Goal: Task Accomplishment & Management: Manage account settings

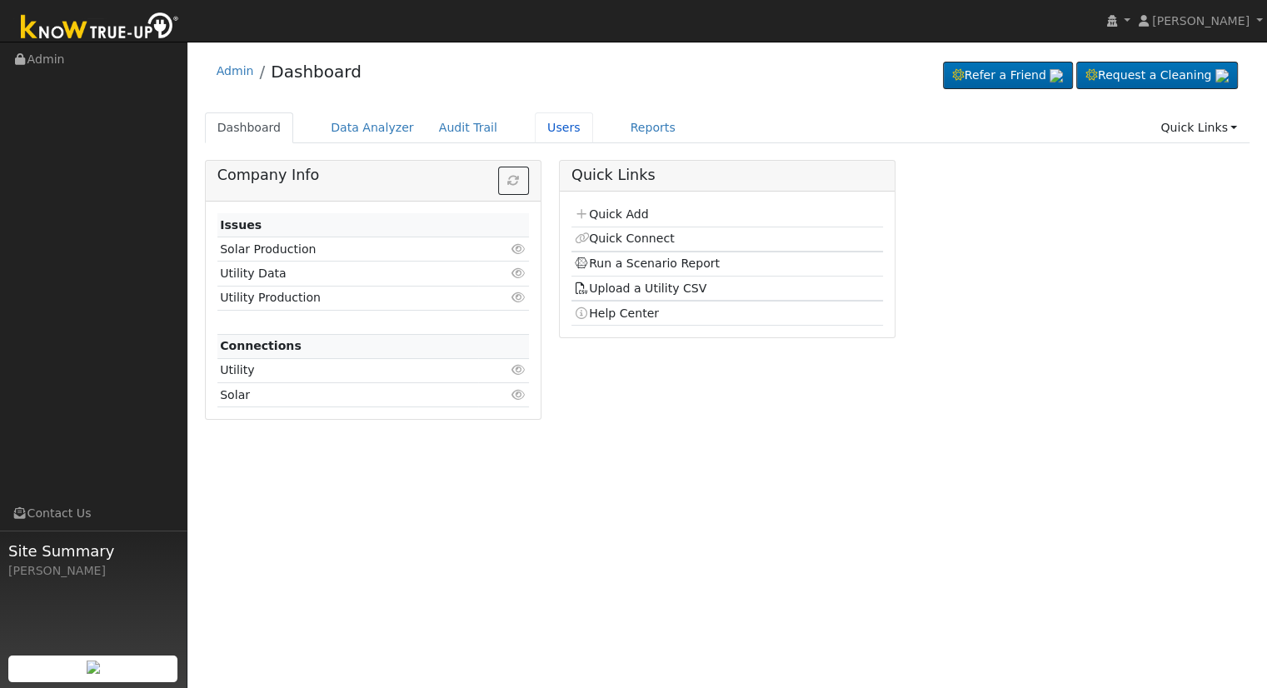
click at [547, 121] on link "Users" at bounding box center [564, 127] width 58 height 31
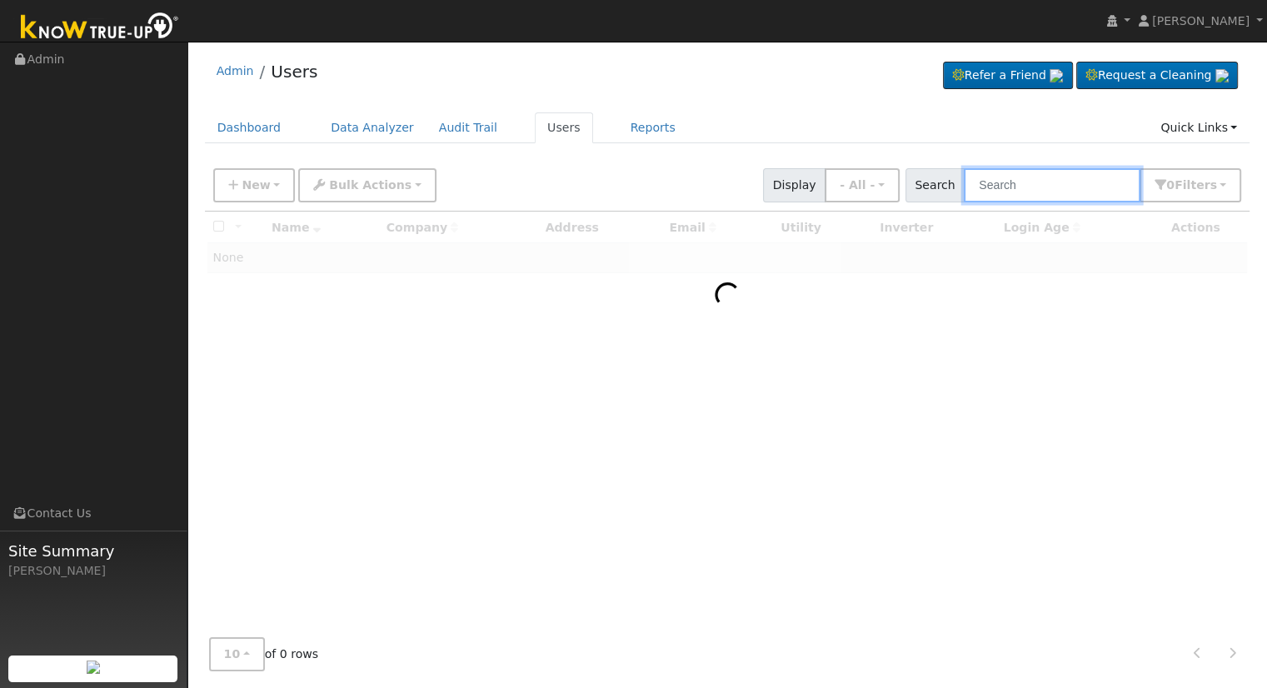
click at [1036, 184] on input "text" at bounding box center [1052, 185] width 177 height 34
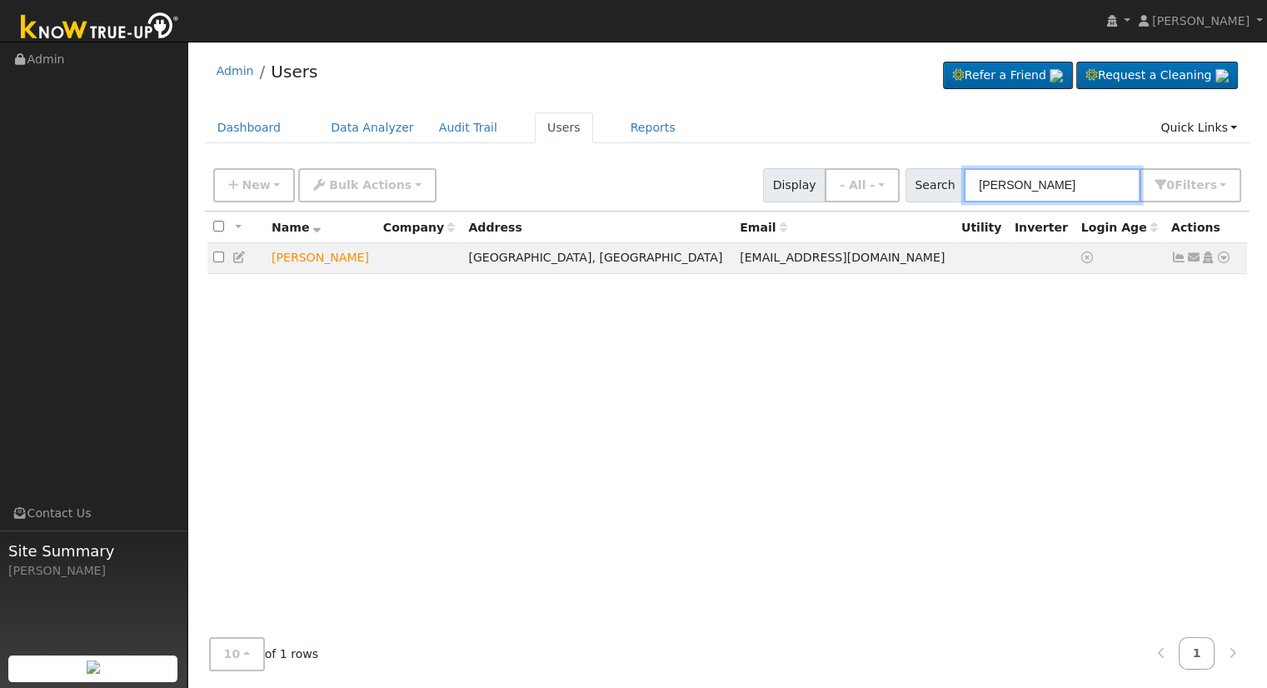
type input "Greg link"
click at [1222, 260] on icon at bounding box center [1223, 258] width 15 height 12
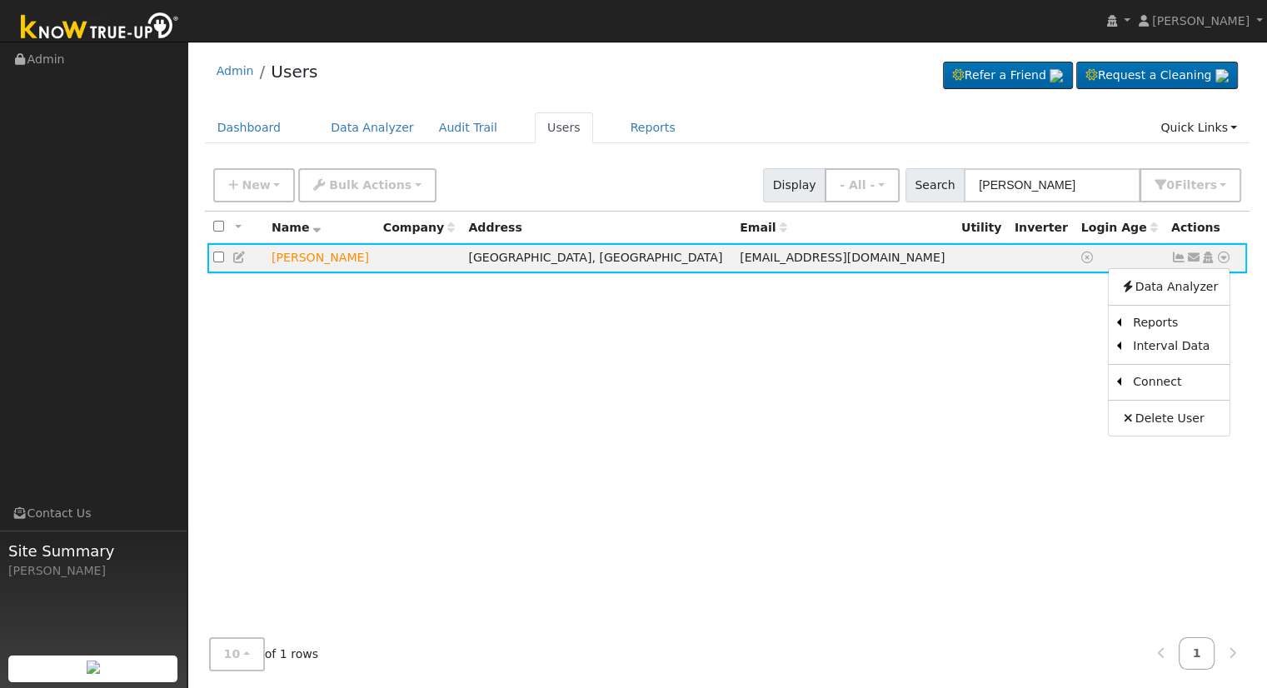
click at [0, 0] on link "Utility" at bounding box center [0, 0] width 0 height 0
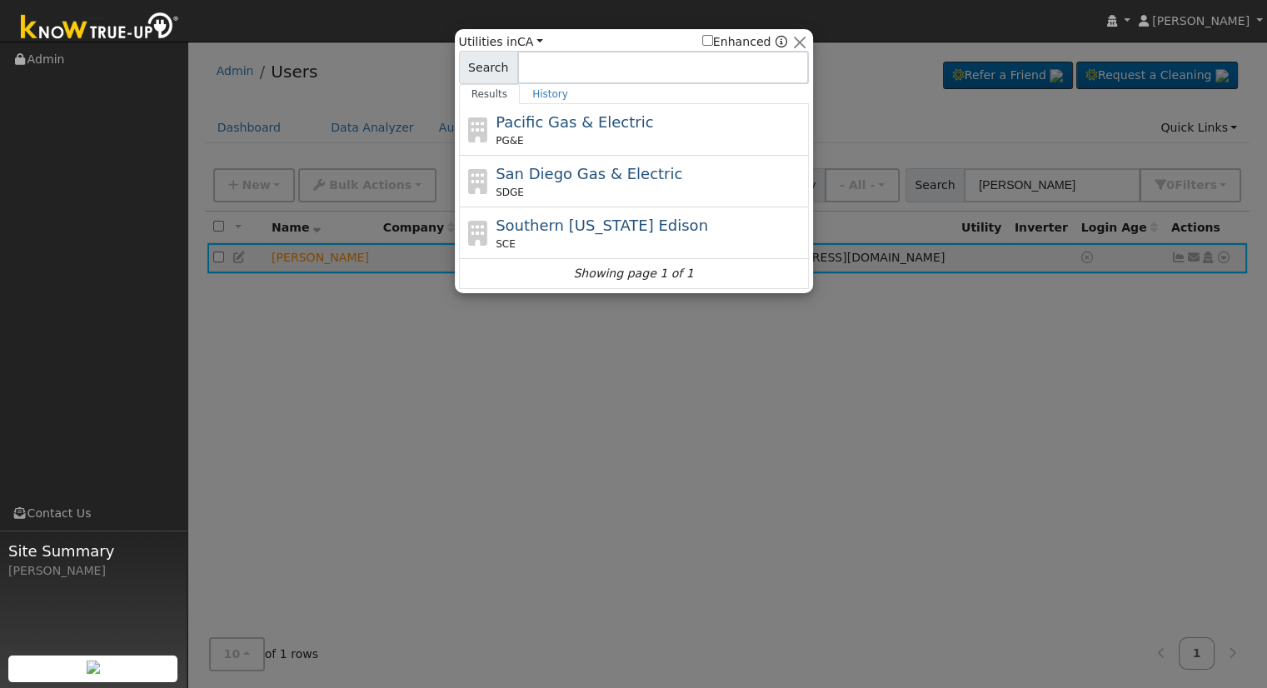
click at [610, 131] on div "Pacific Gas & Electric PG&E" at bounding box center [650, 129] width 309 height 37
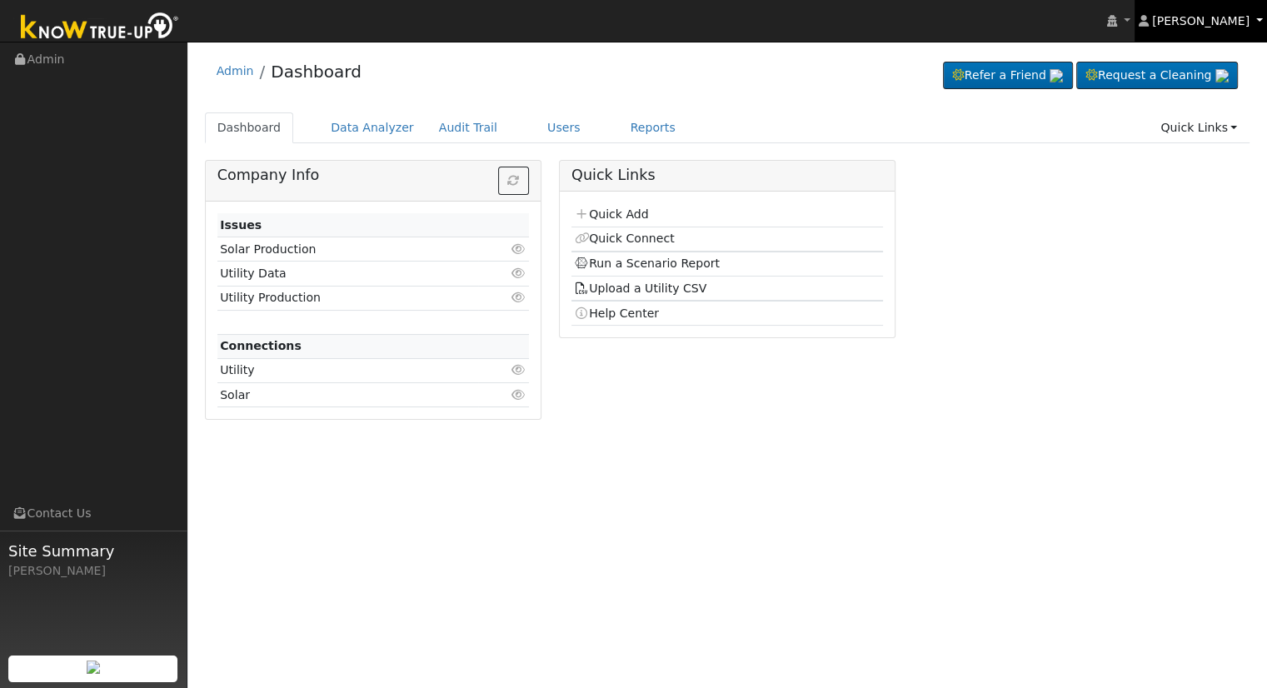
click at [1261, 12] on link "[PERSON_NAME]" at bounding box center [1201, 21] width 133 height 42
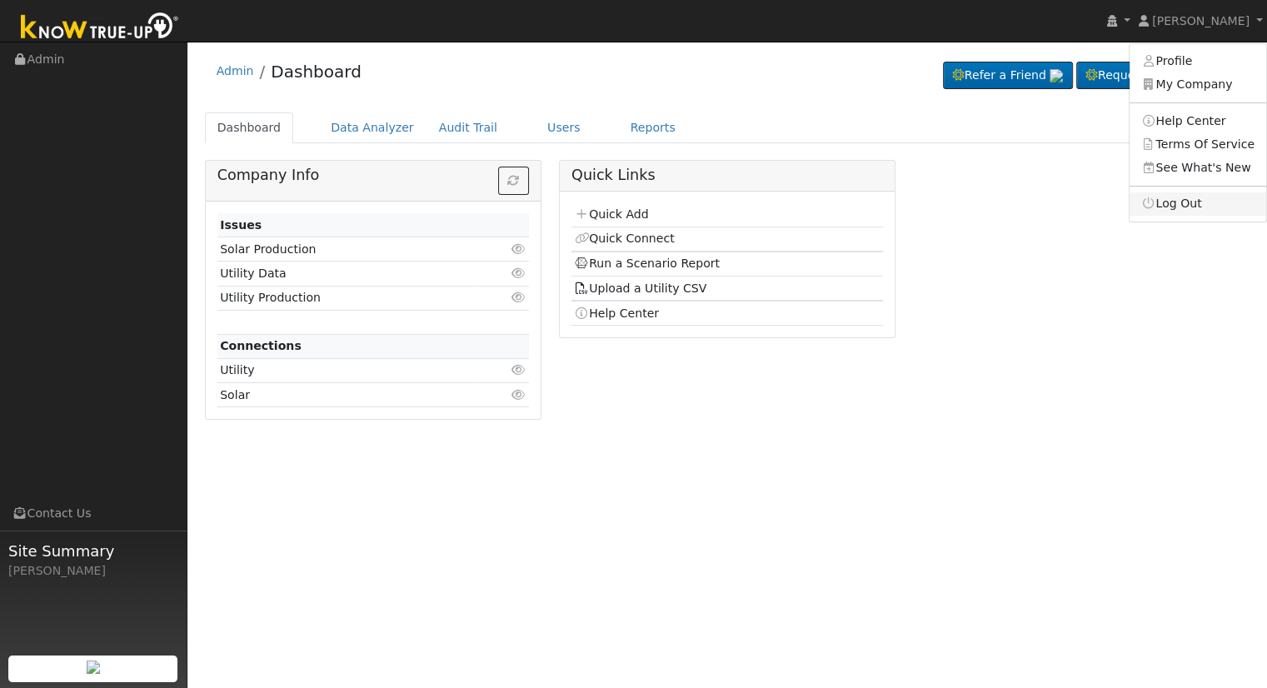
click at [1214, 193] on link "Log Out" at bounding box center [1198, 203] width 137 height 23
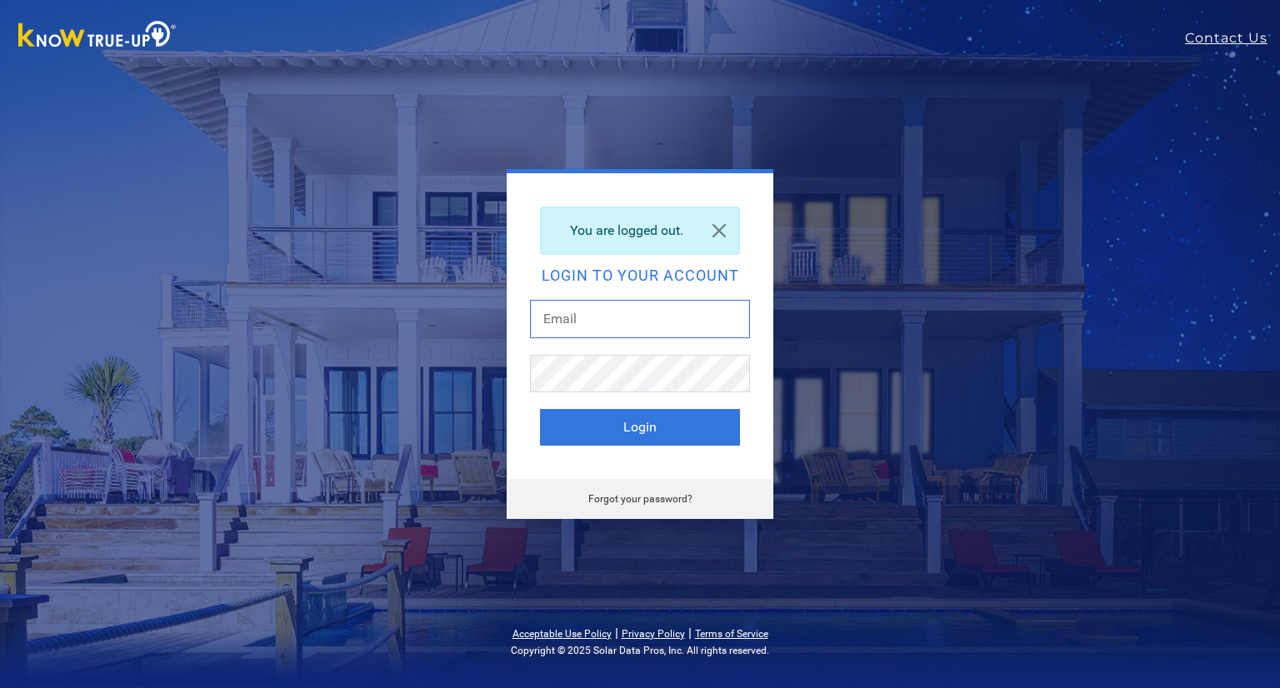
click at [612, 315] on input "text" at bounding box center [640, 319] width 220 height 38
type input "ericc@solarnegotiators.com"
click at [678, 417] on button "Login" at bounding box center [640, 427] width 200 height 37
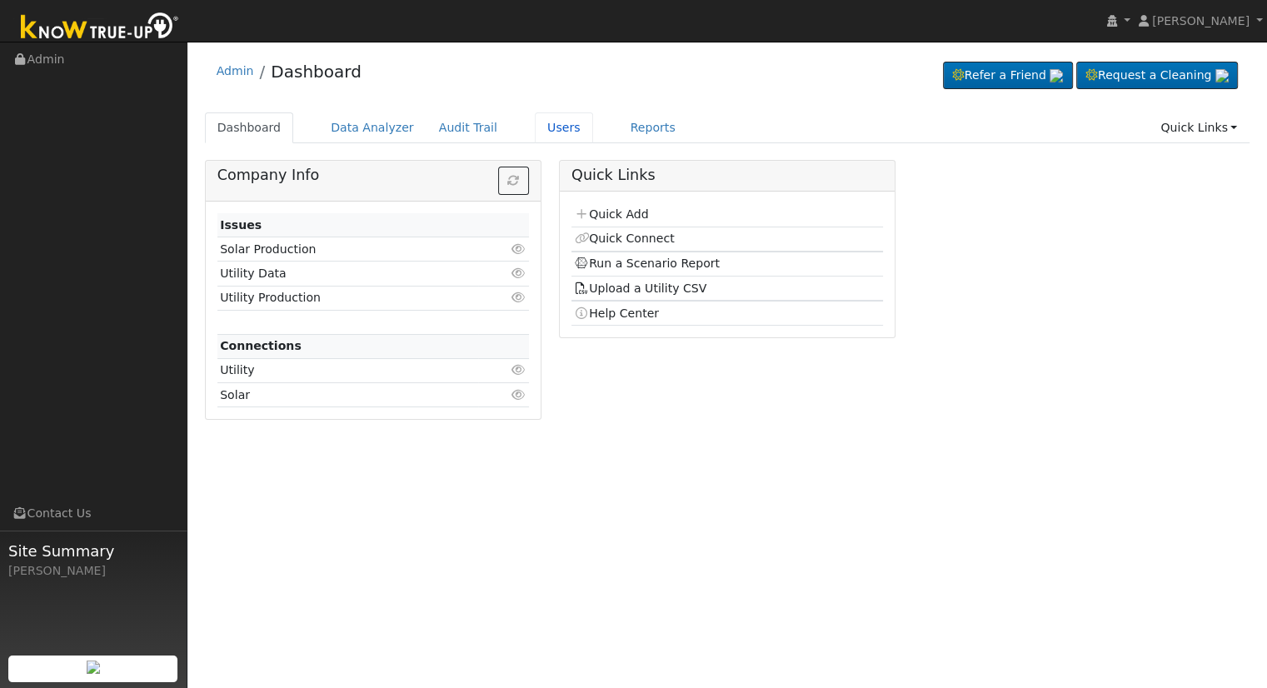
click at [540, 128] on link "Users" at bounding box center [564, 127] width 58 height 31
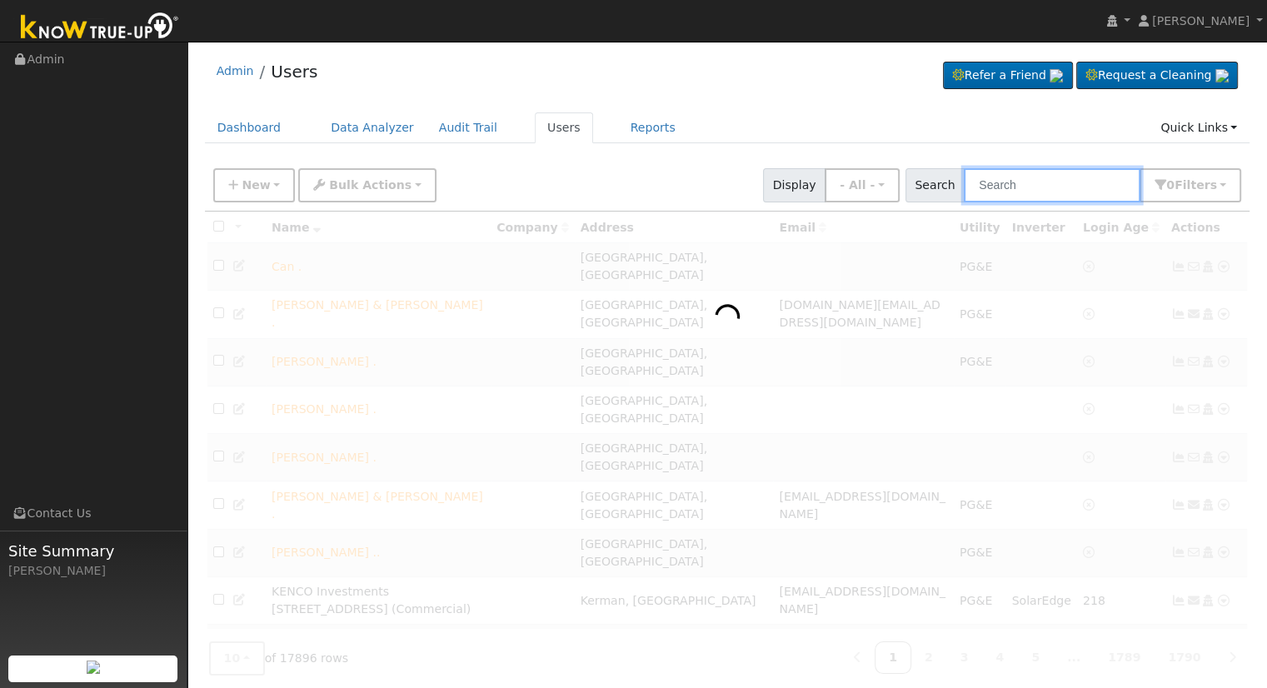
click at [1035, 182] on input "text" at bounding box center [1052, 185] width 177 height 34
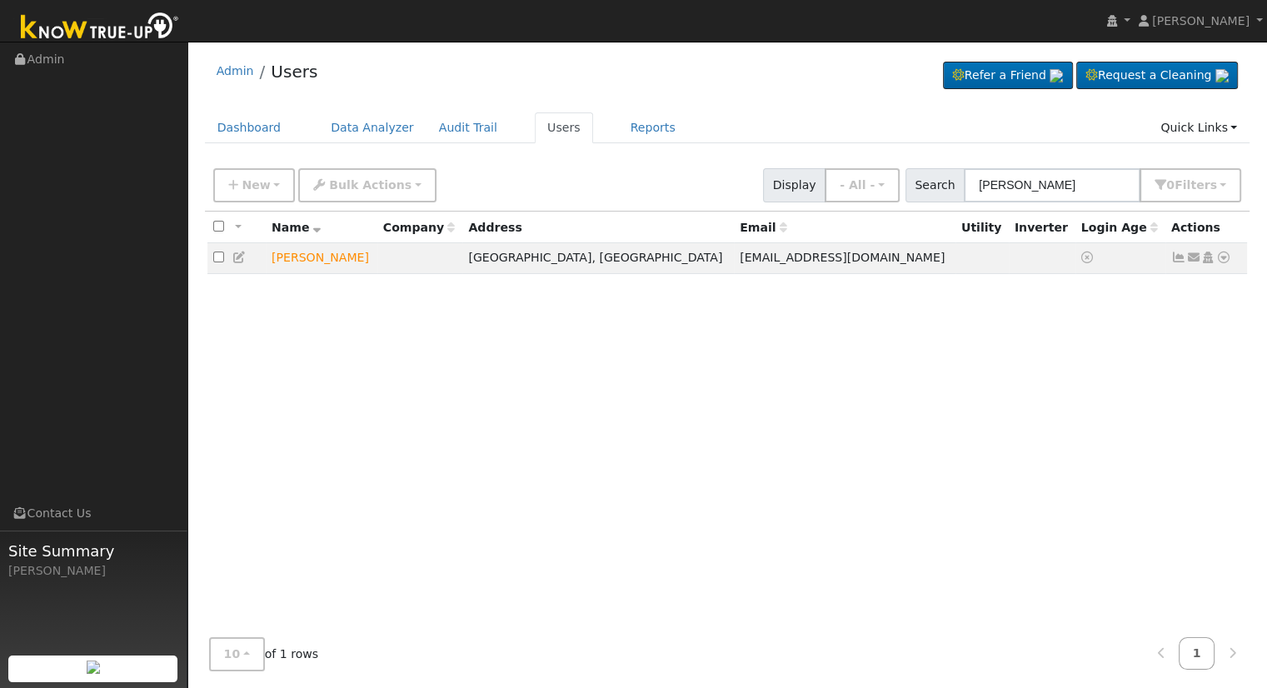
click at [1222, 259] on icon at bounding box center [1223, 258] width 15 height 12
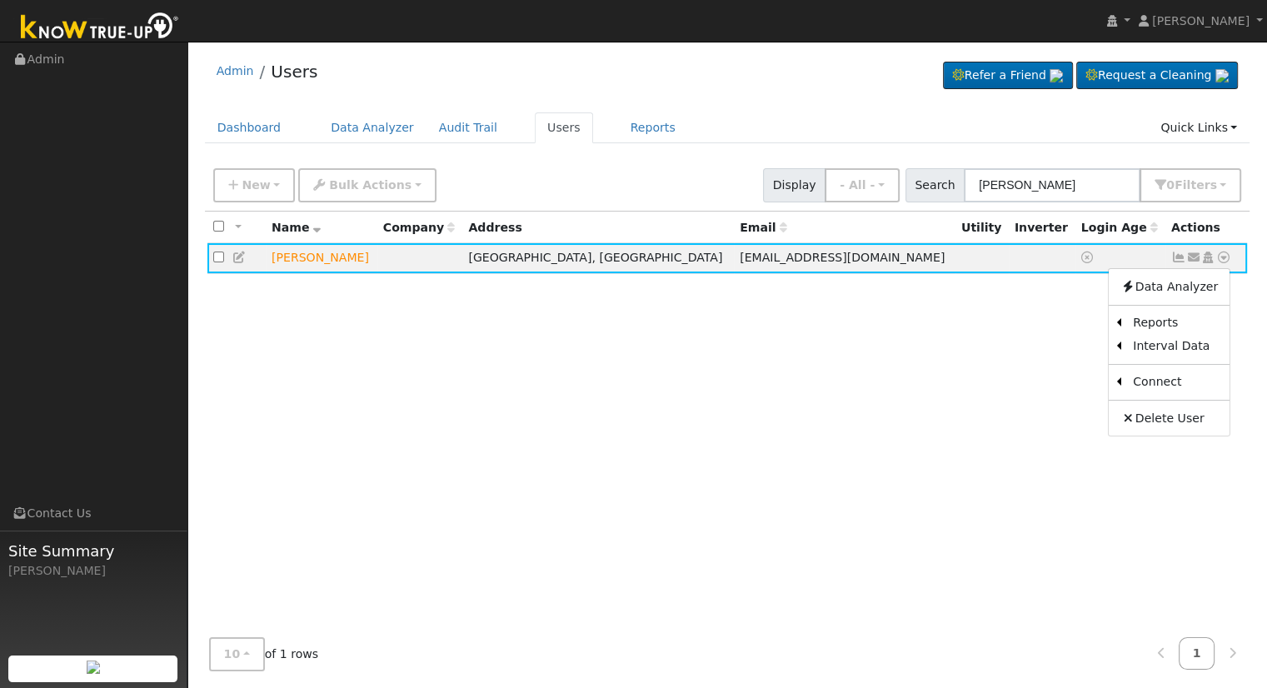
click at [0, 0] on link "Utility" at bounding box center [0, 0] width 0 height 0
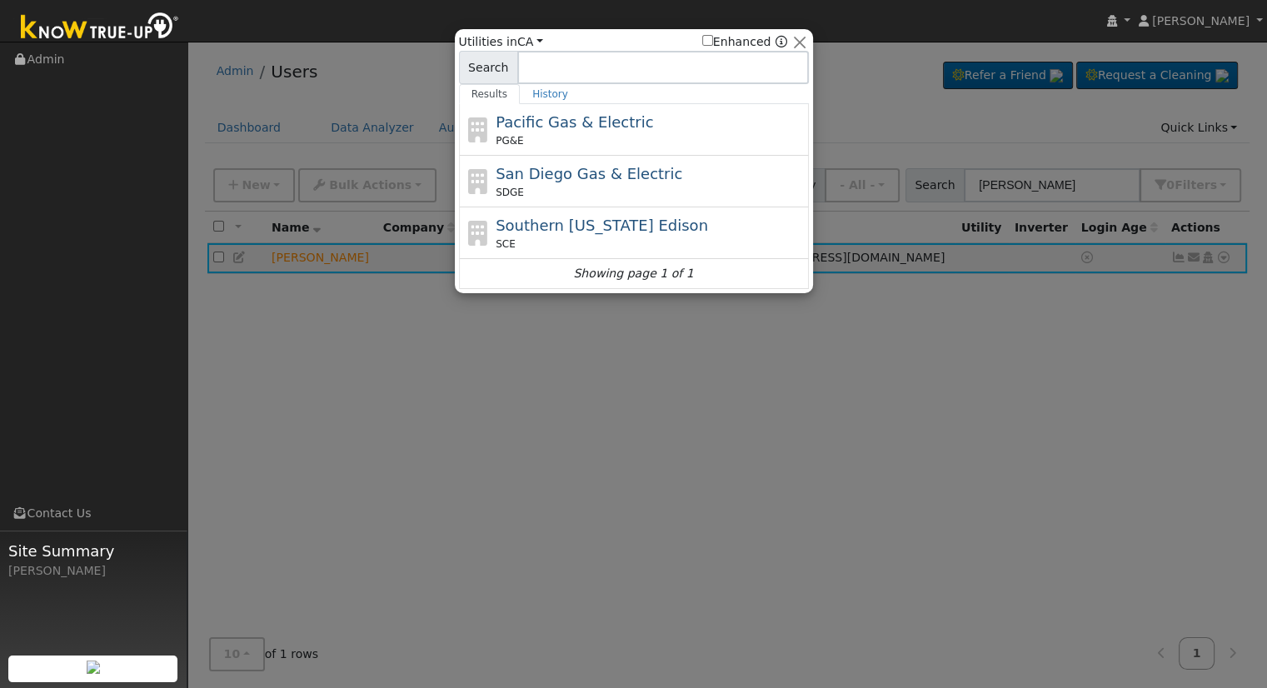
click at [691, 139] on div "PG&E" at bounding box center [650, 140] width 309 height 15
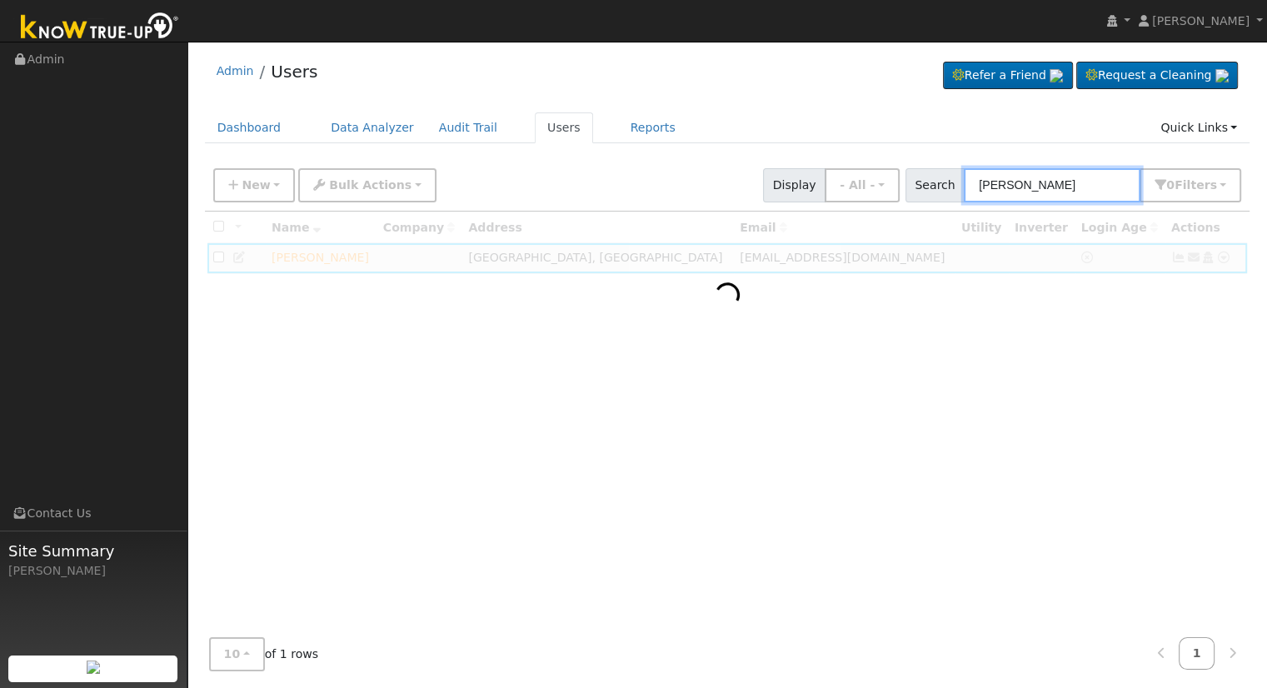
click at [1053, 182] on input "greg link" at bounding box center [1052, 185] width 177 height 34
type input "g"
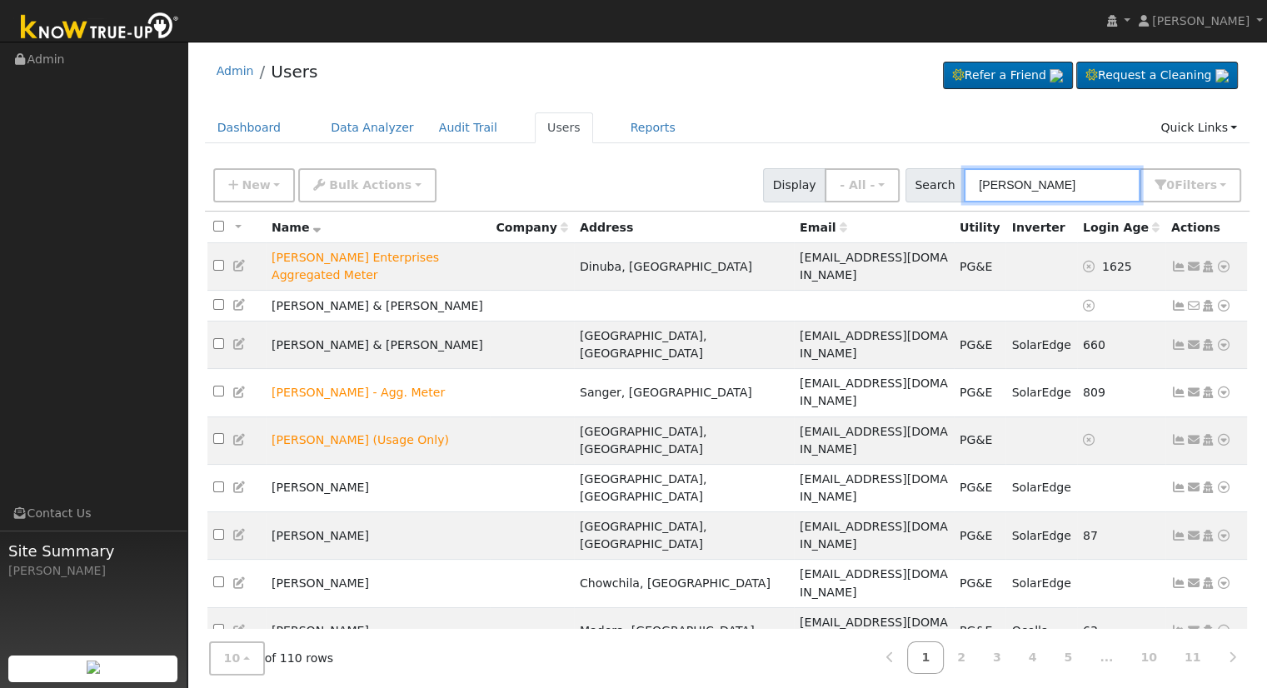
type input "greg link"
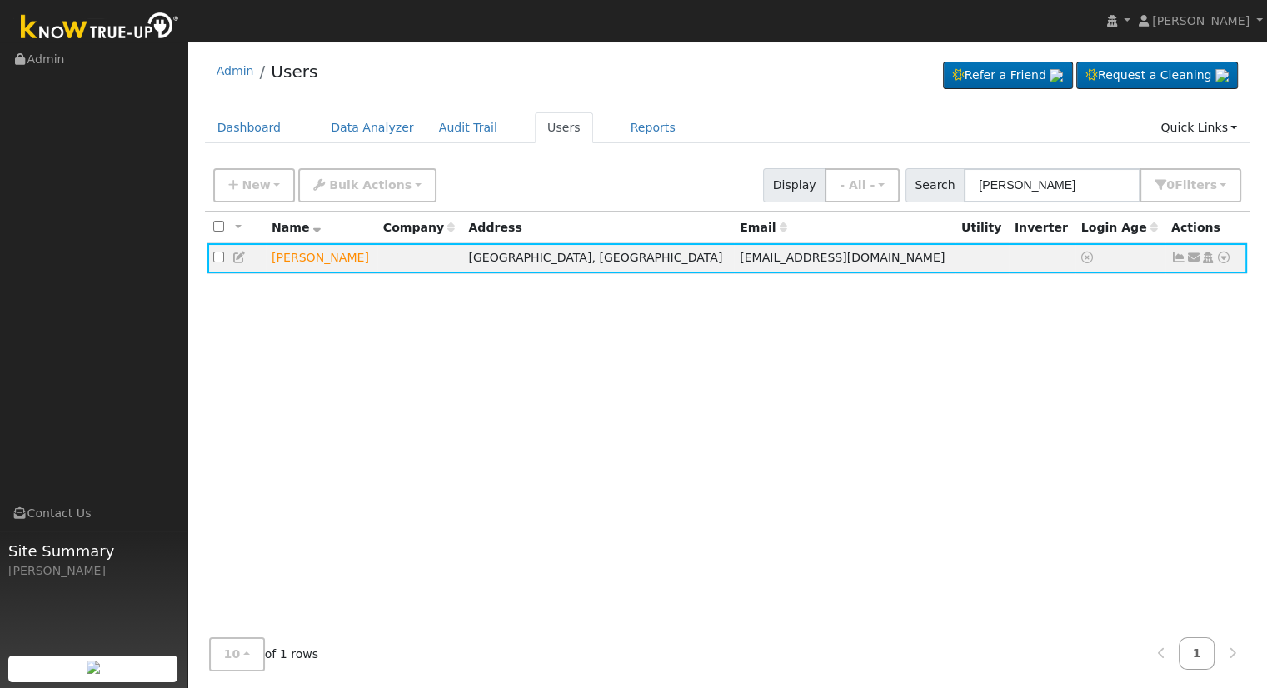
click at [1210, 260] on icon at bounding box center [1208, 258] width 15 height 12
